Goal: Task Accomplishment & Management: Use online tool/utility

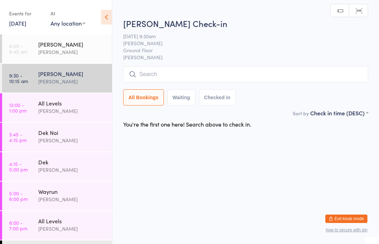
click at [158, 73] on input "search" at bounding box center [245, 74] width 245 height 16
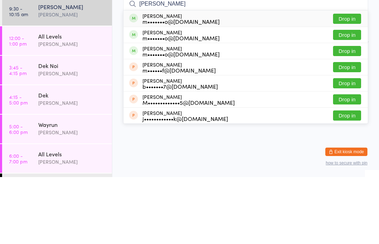
type input "[PERSON_NAME]"
click at [346, 81] on button "Drop in" at bounding box center [347, 86] width 28 height 10
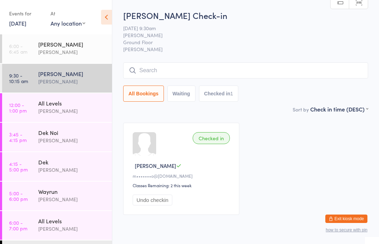
click at [194, 72] on input "search" at bounding box center [245, 70] width 245 height 16
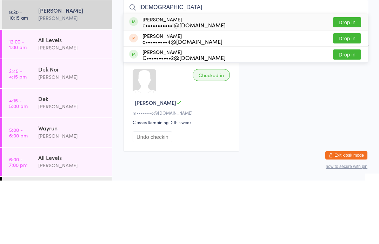
type input "[DEMOGRAPHIC_DATA]"
click at [350, 81] on button "Drop in" at bounding box center [347, 86] width 28 height 10
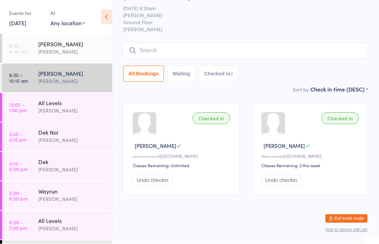
click at [220, 47] on input "search" at bounding box center [245, 51] width 245 height 16
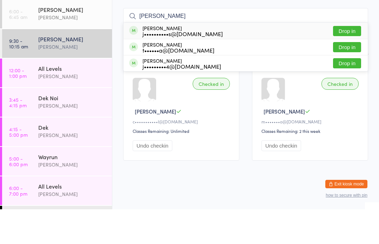
type input "[PERSON_NAME]"
click at [346, 61] on button "Drop in" at bounding box center [347, 66] width 28 height 10
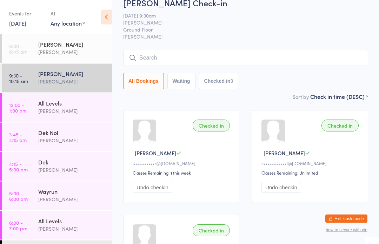
scroll to position [0, 0]
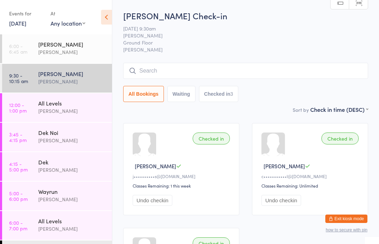
click at [168, 71] on input "search" at bounding box center [245, 71] width 245 height 16
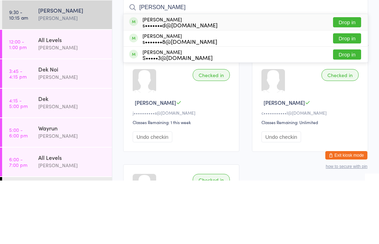
type input "[PERSON_NAME]"
click at [355, 81] on button "Drop in" at bounding box center [347, 86] width 28 height 10
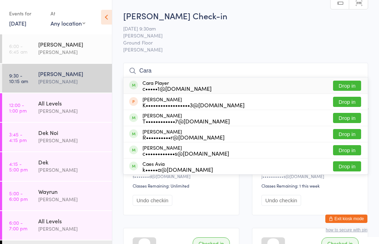
type input "Cara"
click at [350, 86] on button "Drop in" at bounding box center [347, 86] width 28 height 10
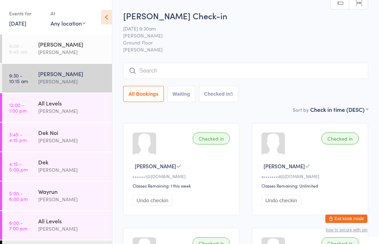
click at [172, 73] on input "search" at bounding box center [245, 71] width 245 height 16
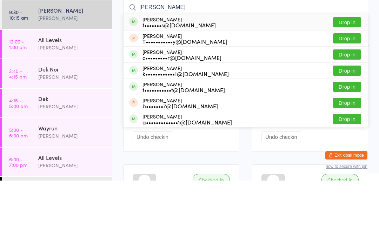
type input "[PERSON_NAME]"
click at [350, 81] on button "Drop in" at bounding box center [347, 86] width 28 height 10
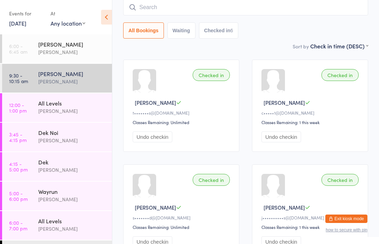
click at [246, 15] on input "search" at bounding box center [245, 7] width 245 height 16
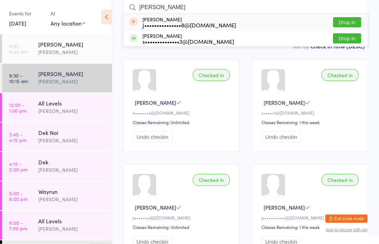
type input "[PERSON_NAME]"
click at [355, 39] on button "Drop in" at bounding box center [347, 39] width 28 height 10
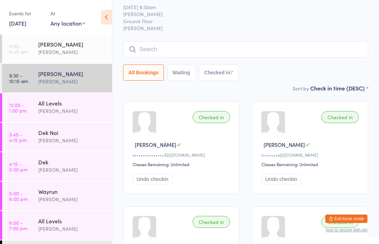
scroll to position [0, 0]
